Goal: Information Seeking & Learning: Learn about a topic

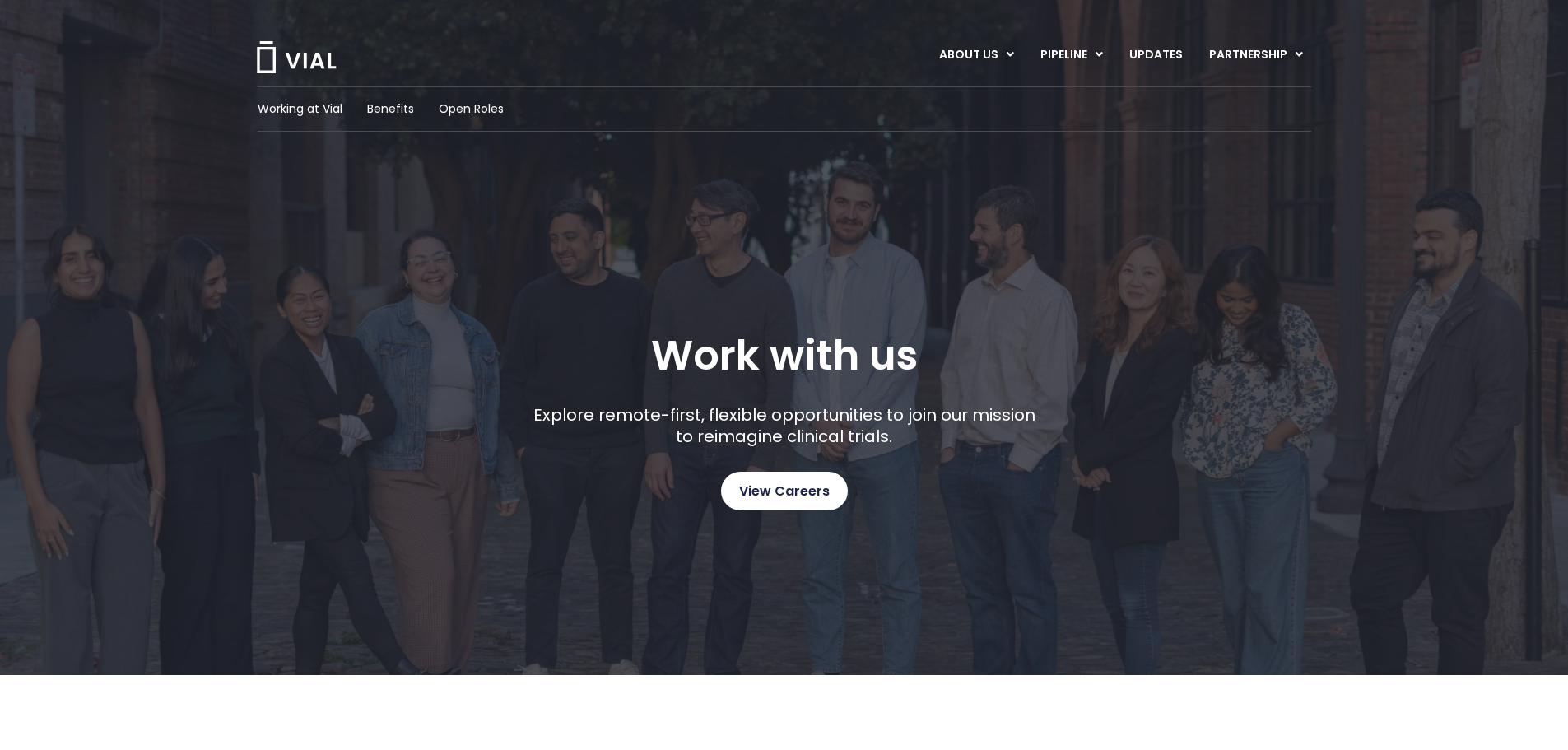
click at [825, 481] on span "View Careers" at bounding box center [784, 491] width 90 height 21
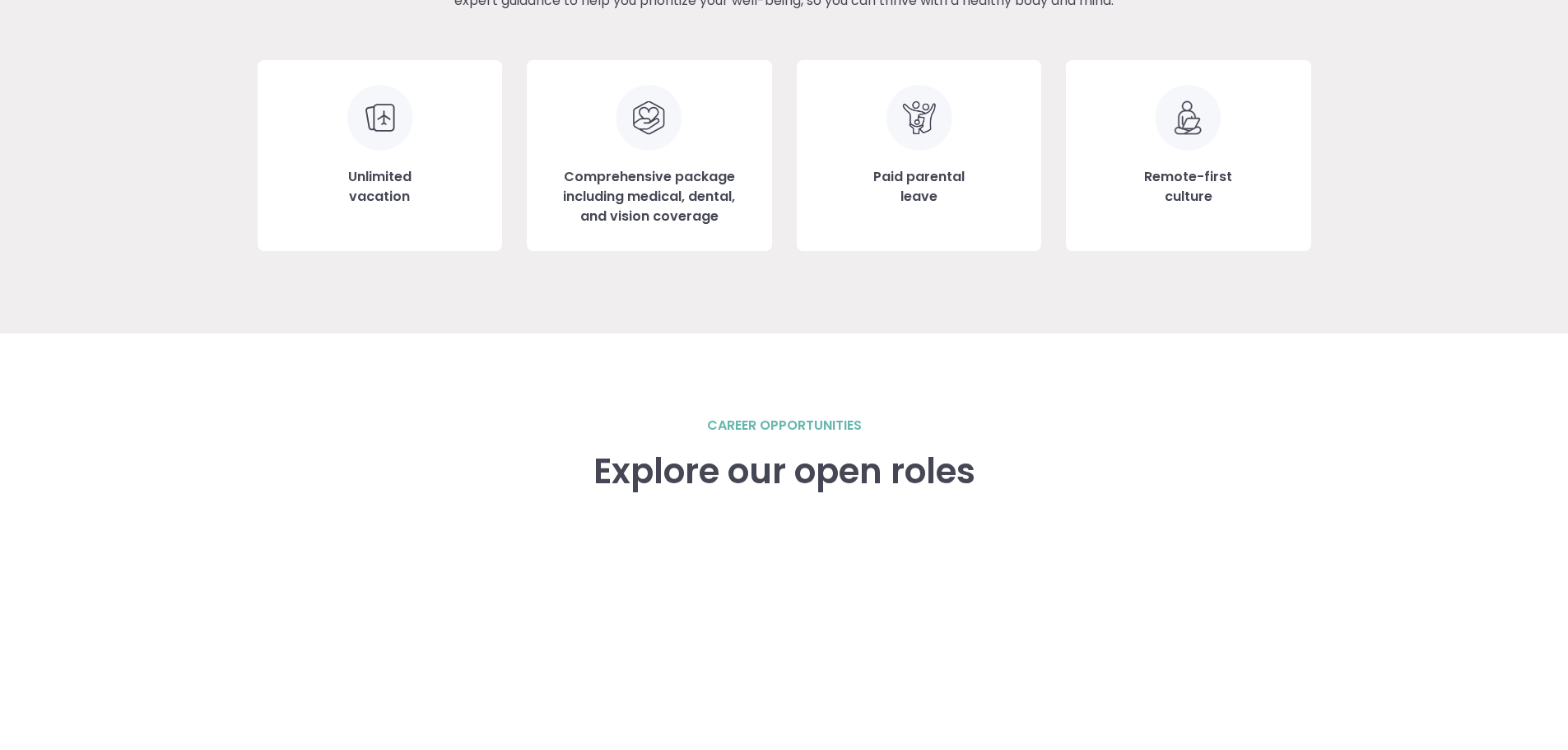
scroll to position [2306, 0]
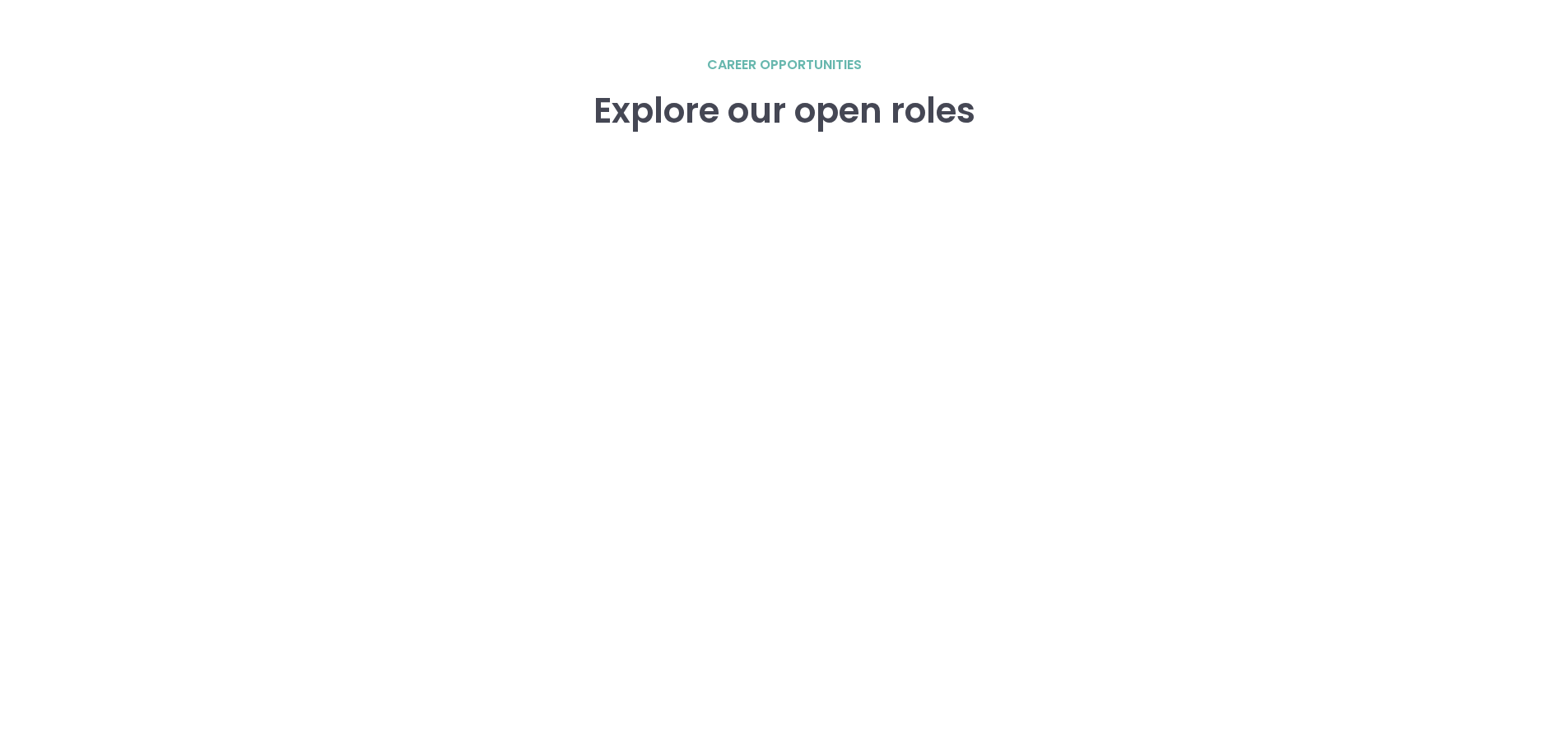
click at [310, 94] on div "career opportunities Explore our open roles" at bounding box center [784, 408] width 1054 height 707
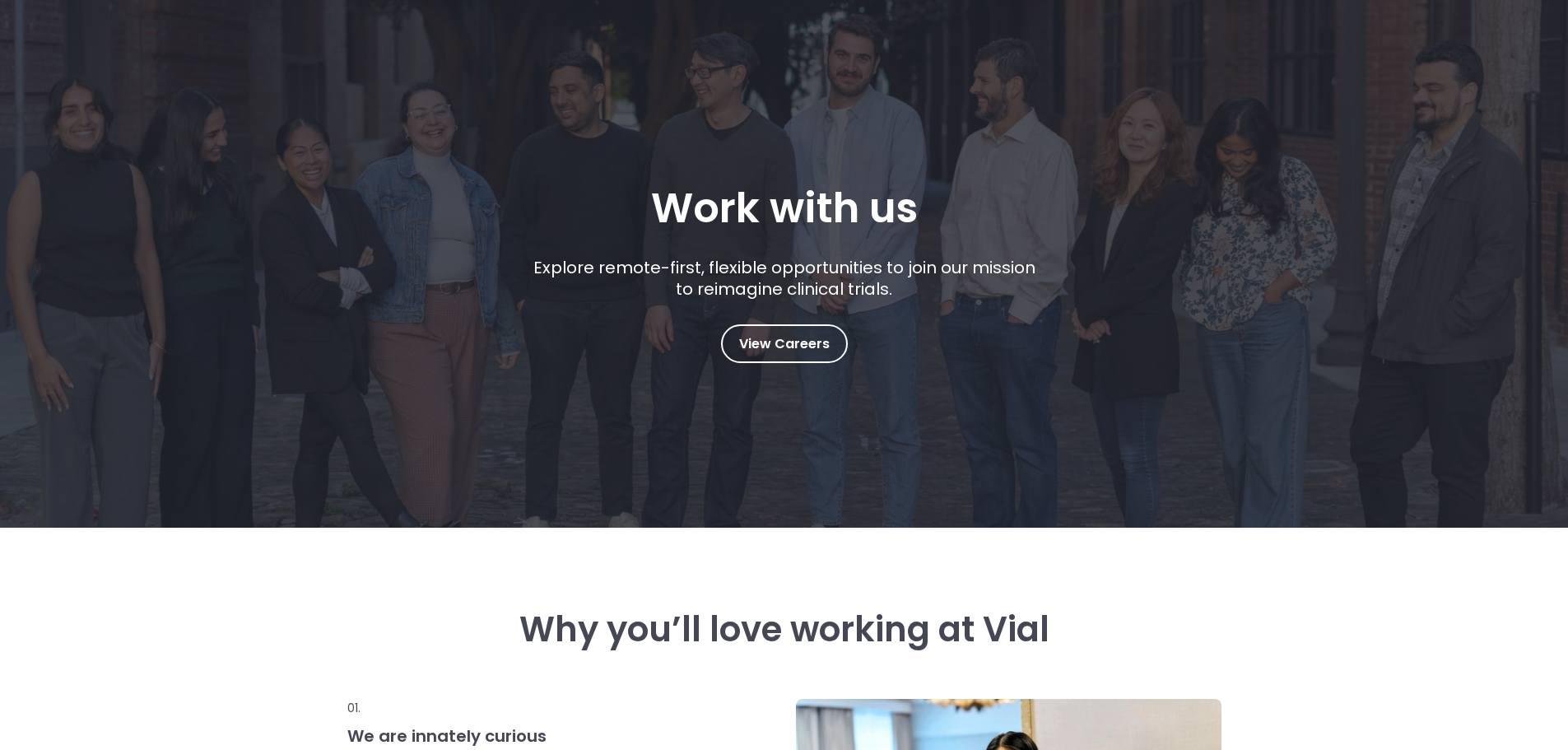
scroll to position [0, 0]
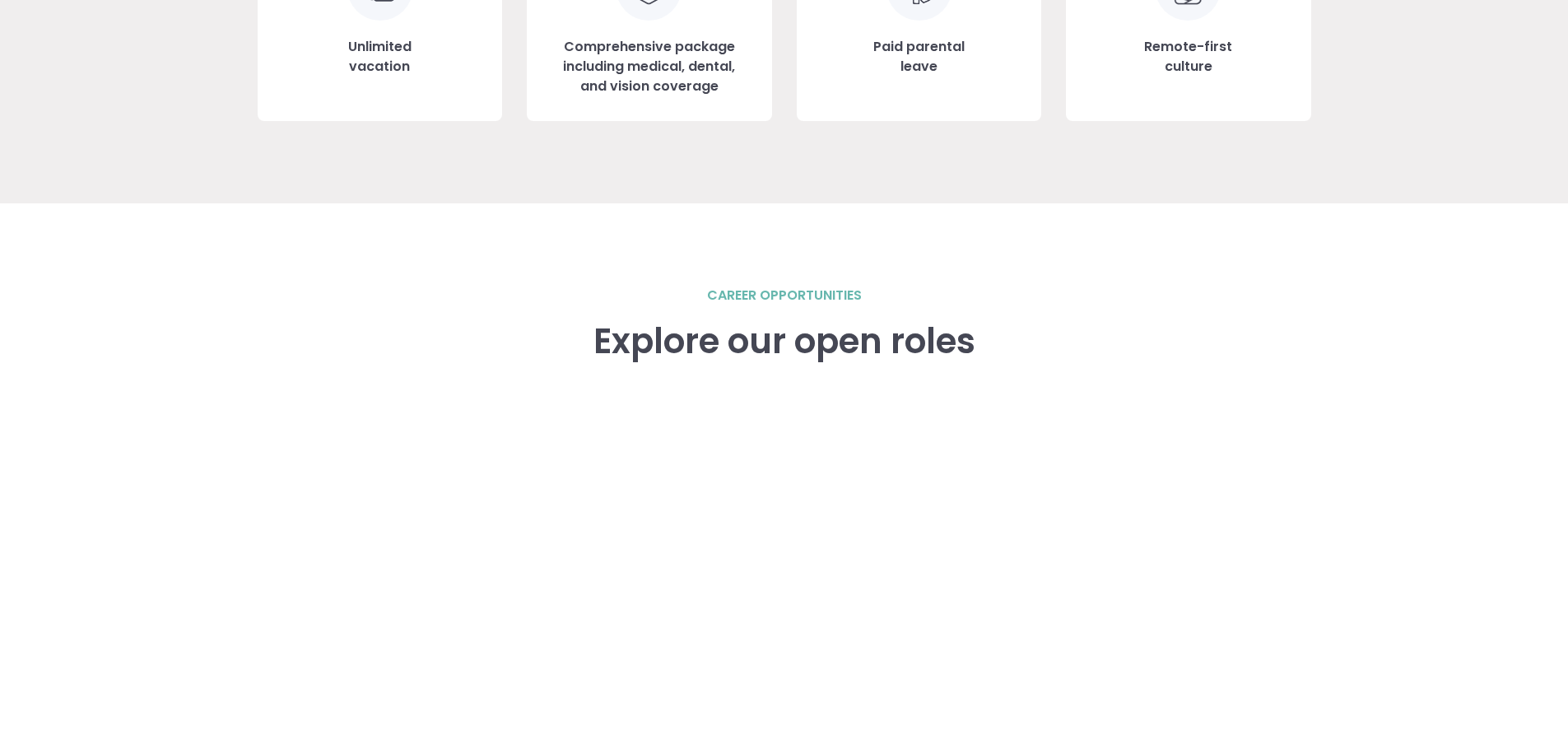
scroll to position [2032, 0]
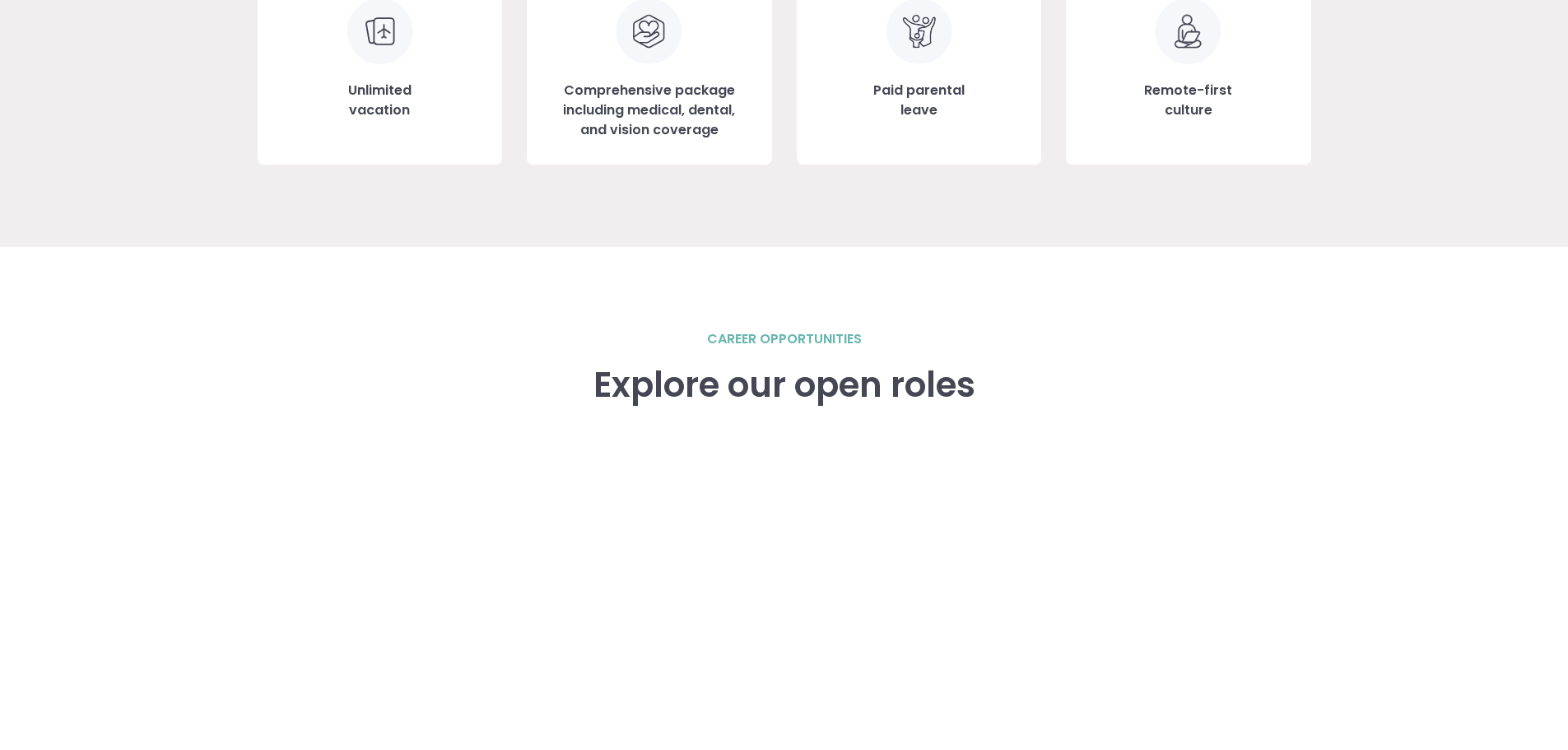
click at [796, 341] on h2 "career opportunities" at bounding box center [784, 340] width 154 height 20
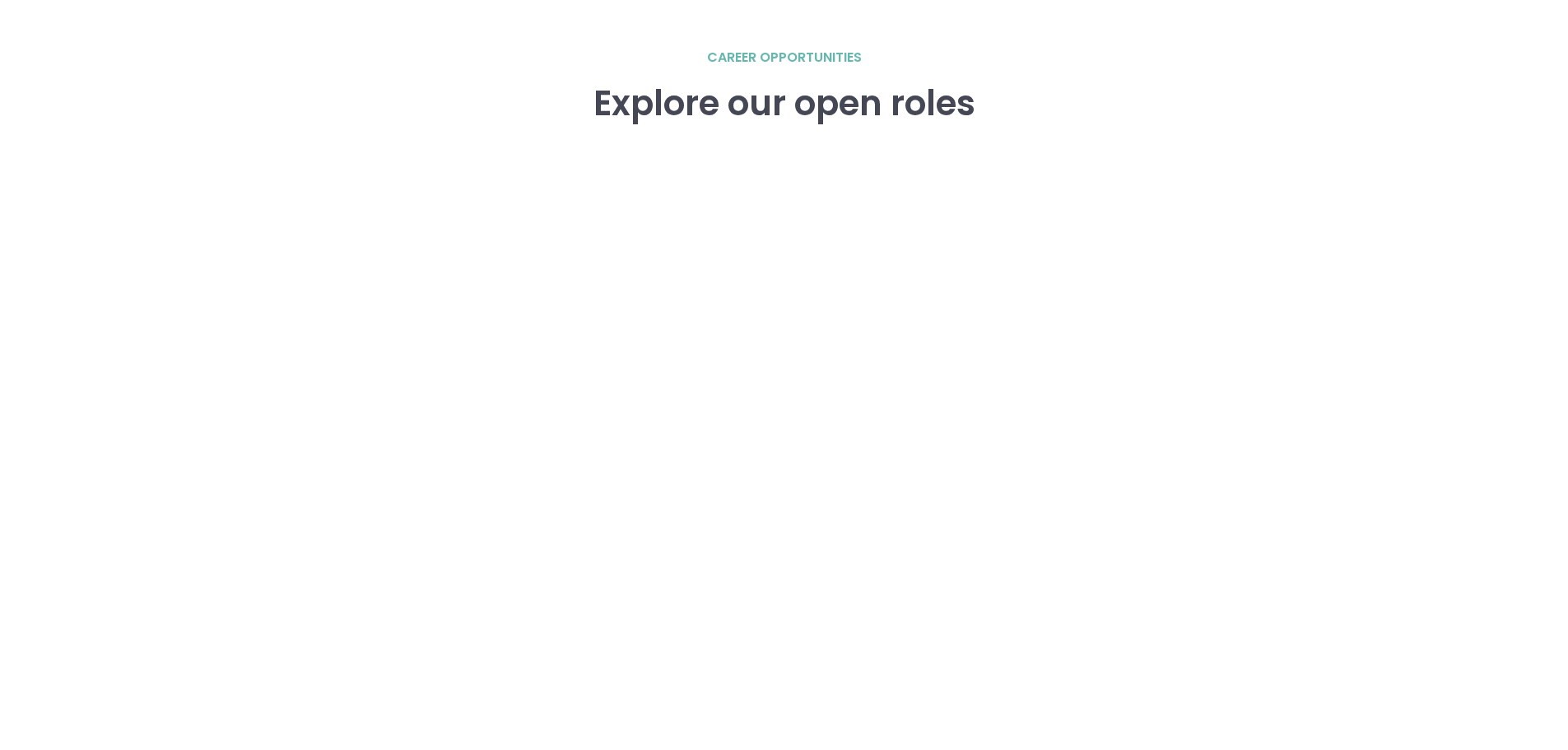
scroll to position [2395, 0]
